Goal: Transaction & Acquisition: Purchase product/service

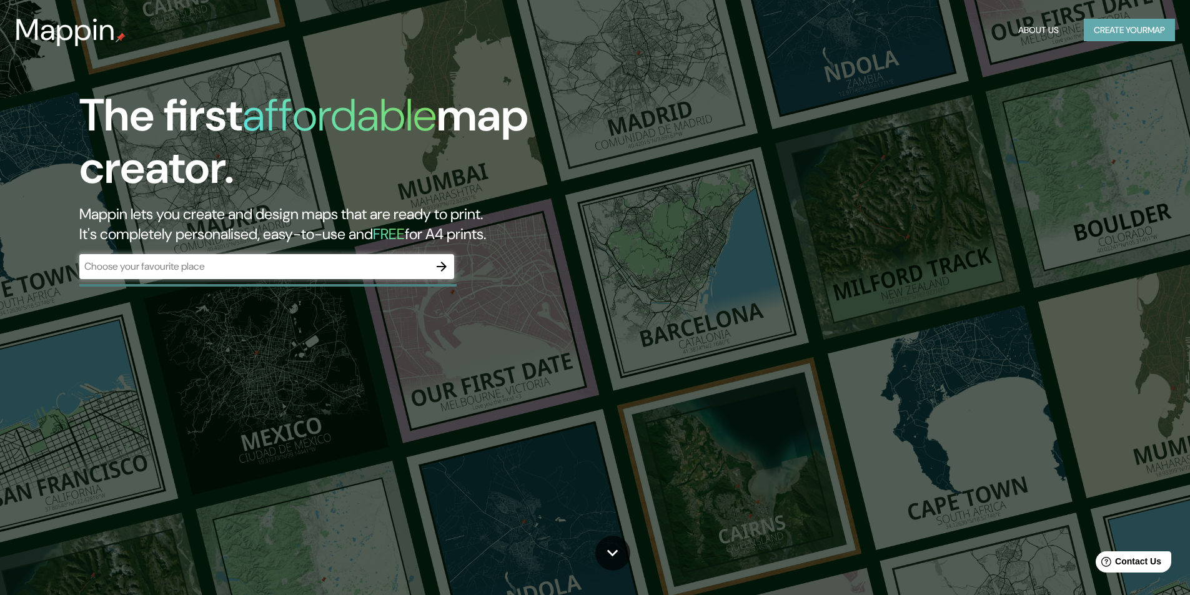
click at [1125, 26] on button "Create your map" at bounding box center [1129, 30] width 91 height 23
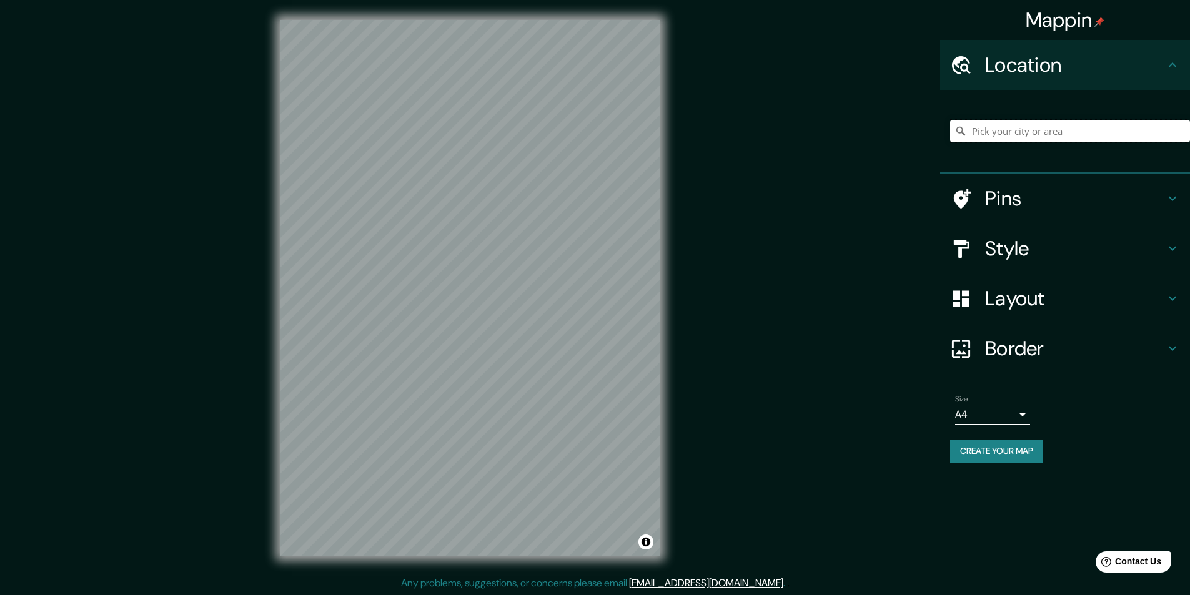
click at [987, 132] on input "Pick your city or area" at bounding box center [1070, 131] width 240 height 22
click at [997, 131] on input "Pick your city or area" at bounding box center [1070, 131] width 240 height 22
paste input "Calle Oriente 34 Manzana 50, Lote 23 entre calle Sur 3 y Sur 5, Colonia Guadalu…"
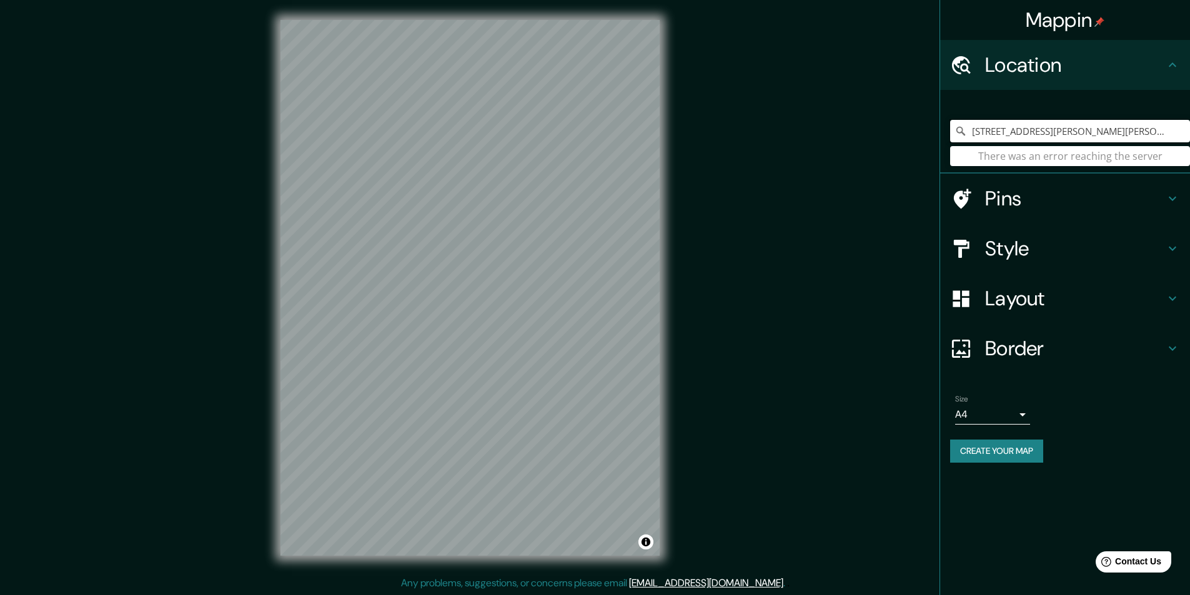
scroll to position [0, 371]
type input "Calle Oriente 34 Manzana 50, Lote 23 entre calle Sur 3 y Sur 5, Colonia Guadalu…"
click at [1028, 442] on button "Create your map" at bounding box center [996, 451] width 93 height 23
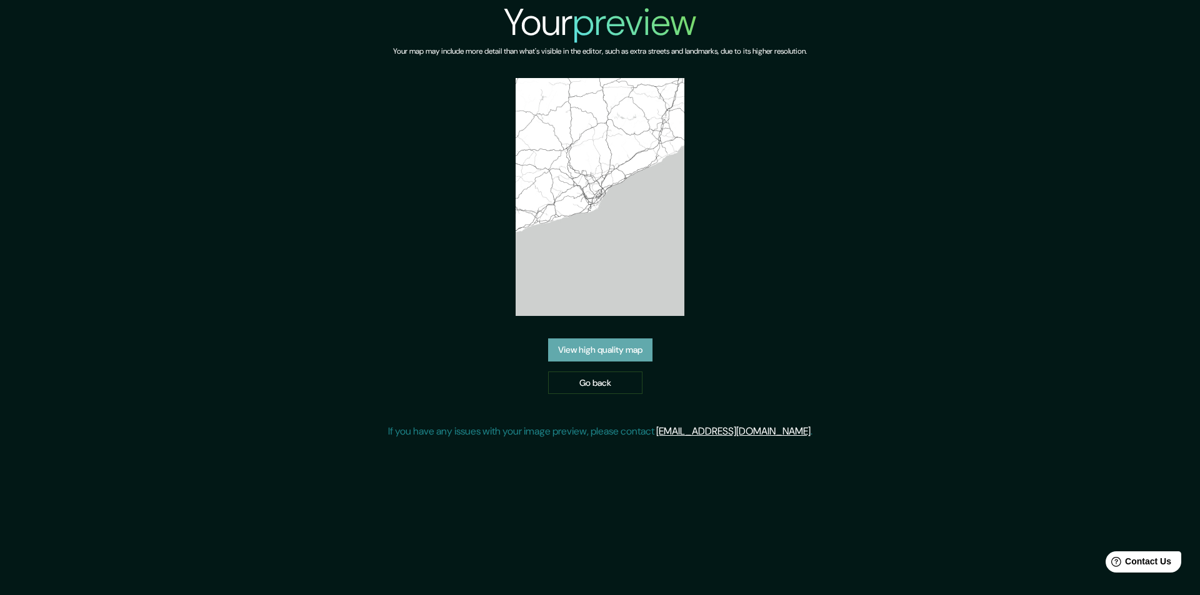
click at [606, 350] on link "View high quality map" at bounding box center [600, 350] width 104 height 23
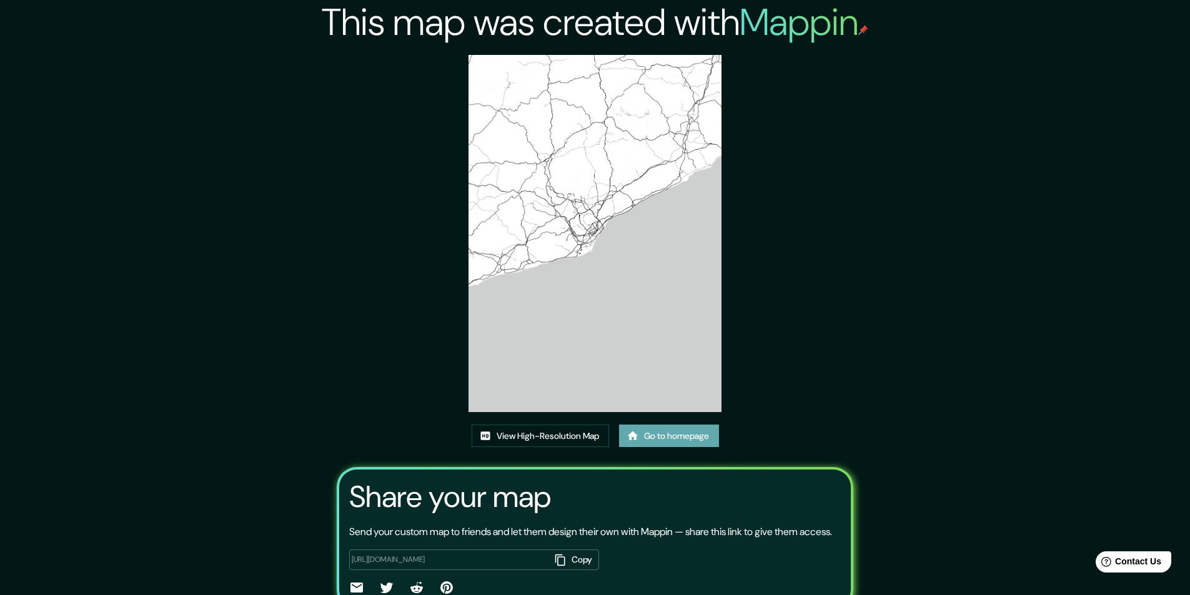
click at [649, 433] on link "Go to homepage" at bounding box center [669, 436] width 100 height 23
